Goal: Navigation & Orientation: Find specific page/section

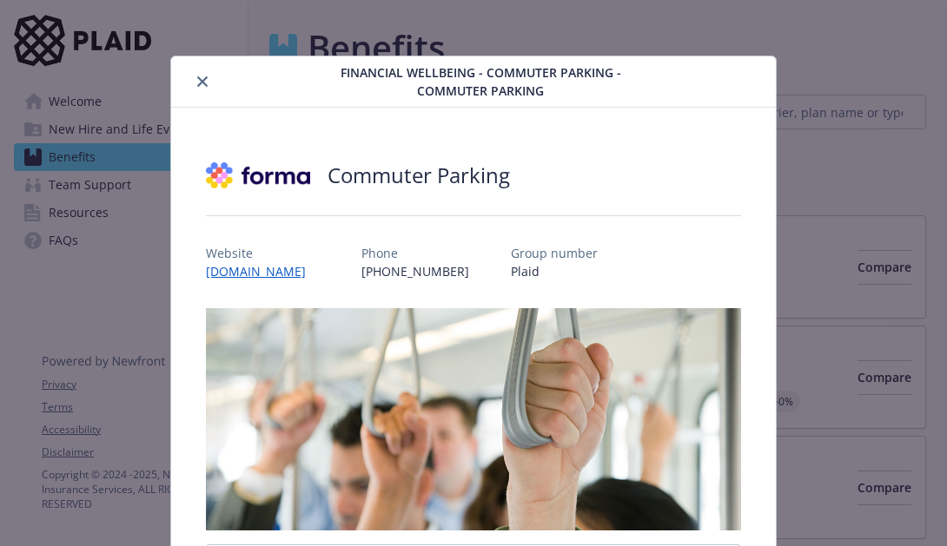
scroll to position [673, 0]
